Goal: Check status

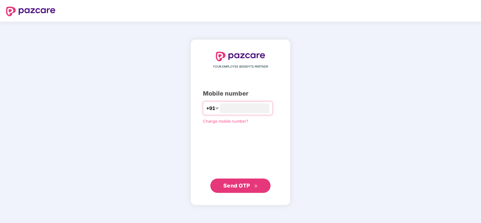
type input "**********"
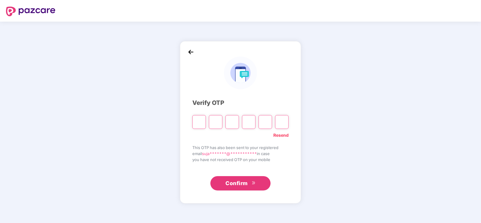
type input "*"
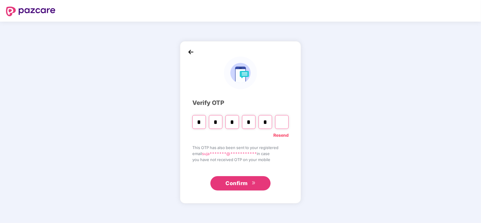
type input "*"
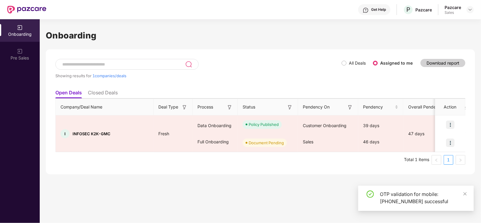
click at [348, 61] on span "All Deals" at bounding box center [357, 63] width 22 height 7
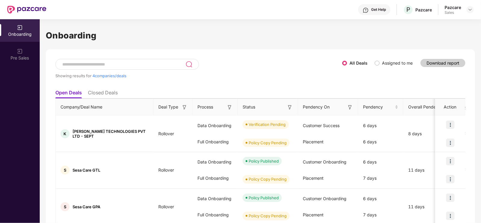
click at [110, 95] on li "Closed Deals" at bounding box center [103, 94] width 30 height 9
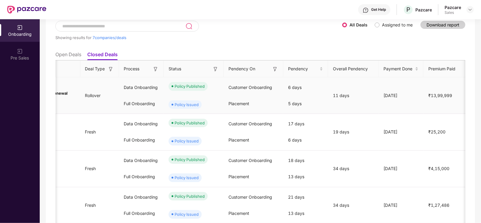
scroll to position [0, 60]
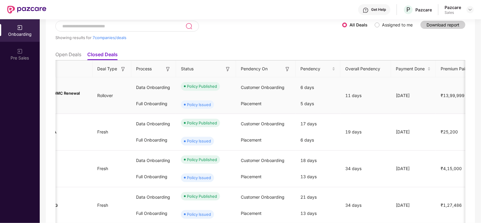
click at [139, 83] on div "Data Onboarding" at bounding box center [153, 87] width 45 height 16
click at [103, 89] on td "Rollover" at bounding box center [112, 95] width 39 height 37
